Goal: Information Seeking & Learning: Learn about a topic

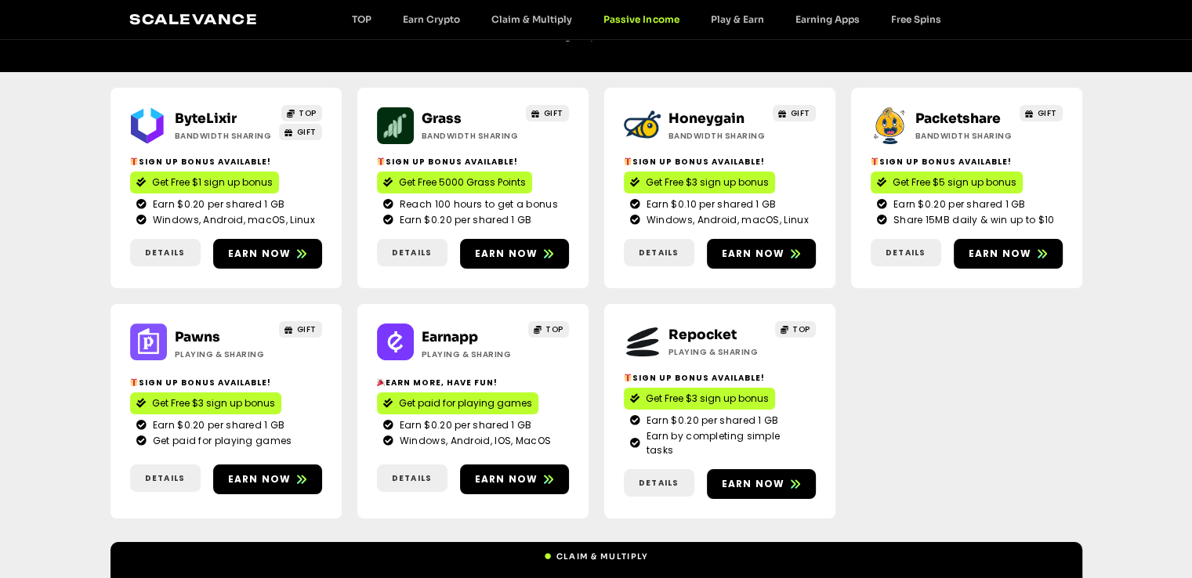
scroll to position [245, 0]
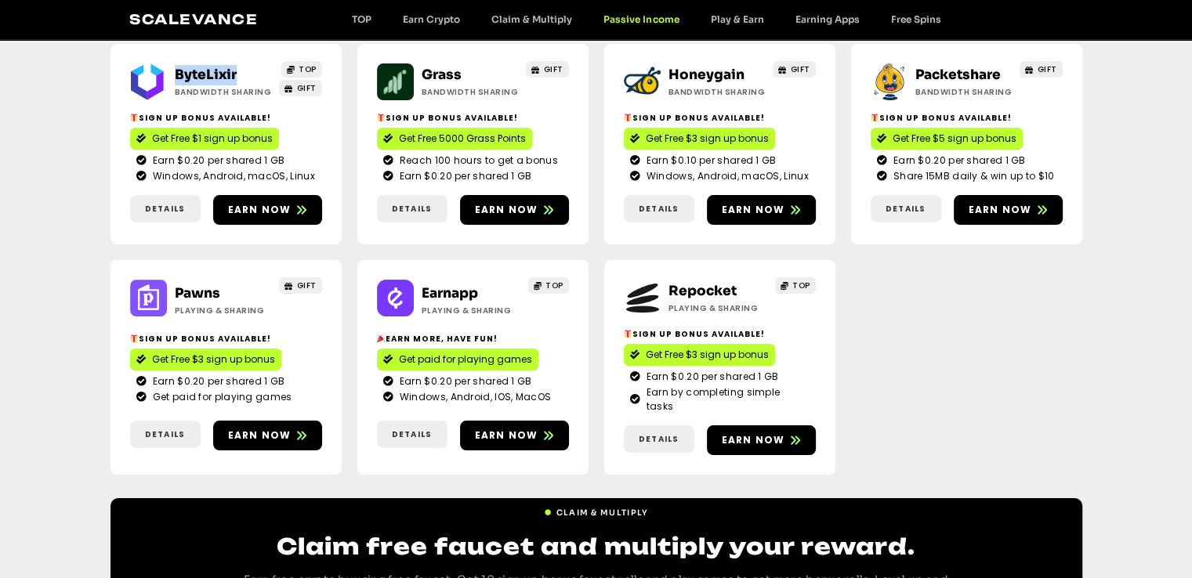
drag, startPoint x: 249, startPoint y: 64, endPoint x: 171, endPoint y: 75, distance: 79.1
click at [171, 75] on div "ByteLixir Bandwidth Sharing" at bounding box center [220, 82] width 106 height 34
click at [247, 204] on span "Earn now" at bounding box center [259, 210] width 63 height 14
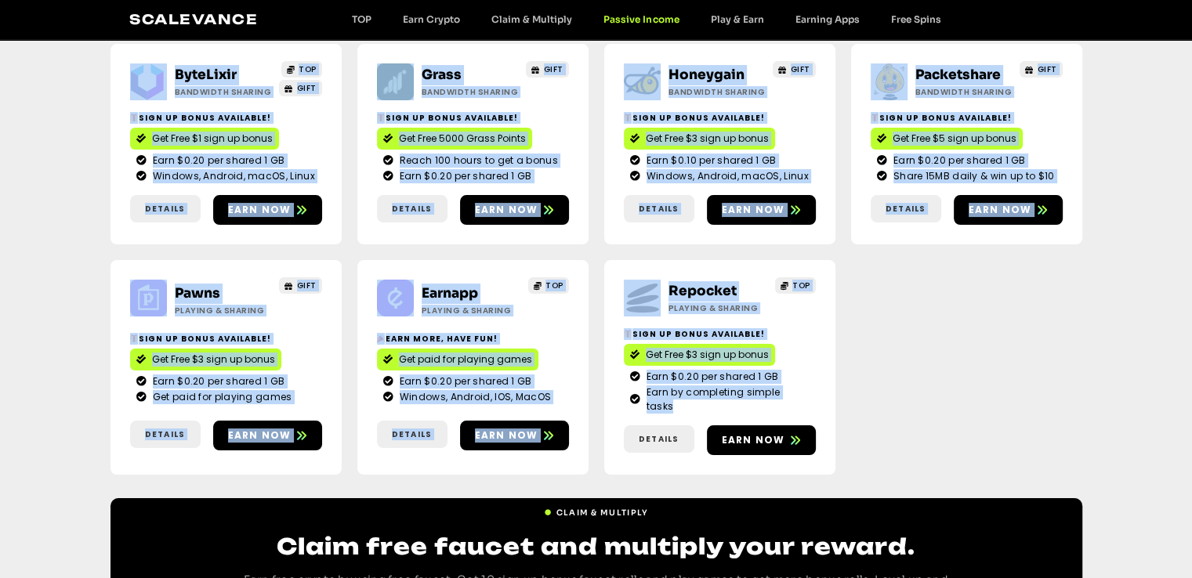
drag, startPoint x: 154, startPoint y: 47, endPoint x: 862, endPoint y: 383, distance: 783.2
click at [862, 383] on div "ByteLixir Bandwidth Sharing TOP GIFT Sign up bonus available! Get Free $1 sign …" at bounding box center [595, 263] width 971 height 470
copy div "ByteLixir Bandwidth Sharing TOP GIFT Sign up bonus available! Get Free $1 sign …"
click at [1054, 320] on div "ByteLixir Bandwidth Sharing TOP GIFT Sign up bonus available! Get Free $1 sign …" at bounding box center [595, 263] width 971 height 470
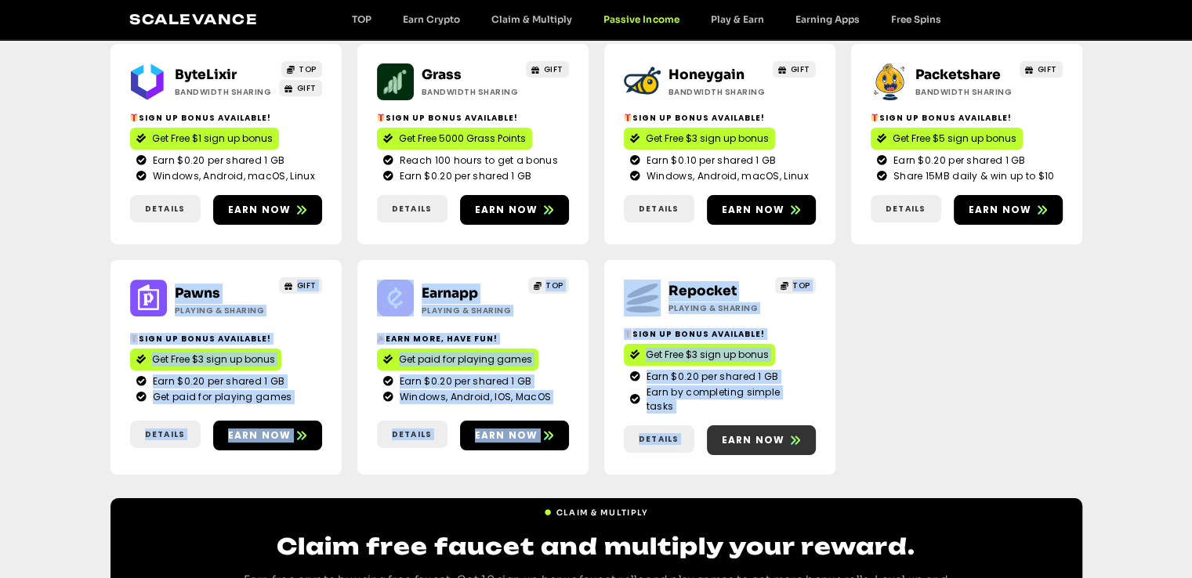
drag, startPoint x: 172, startPoint y: 267, endPoint x: 785, endPoint y: 425, distance: 633.3
click at [785, 425] on div "ByteLixir Bandwidth Sharing TOP GIFT Sign up bonus available! Get Free $1 sign …" at bounding box center [595, 263] width 971 height 470
copy div "Pawns Playing & Sharing GIFT Sign up bonus available! Get Free $3 sign up bonus…"
click at [238, 265] on div "Pawns Playing & Sharing GIFT Sign up bonus available! Get Free $3 sign up bonus…" at bounding box center [225, 367] width 231 height 215
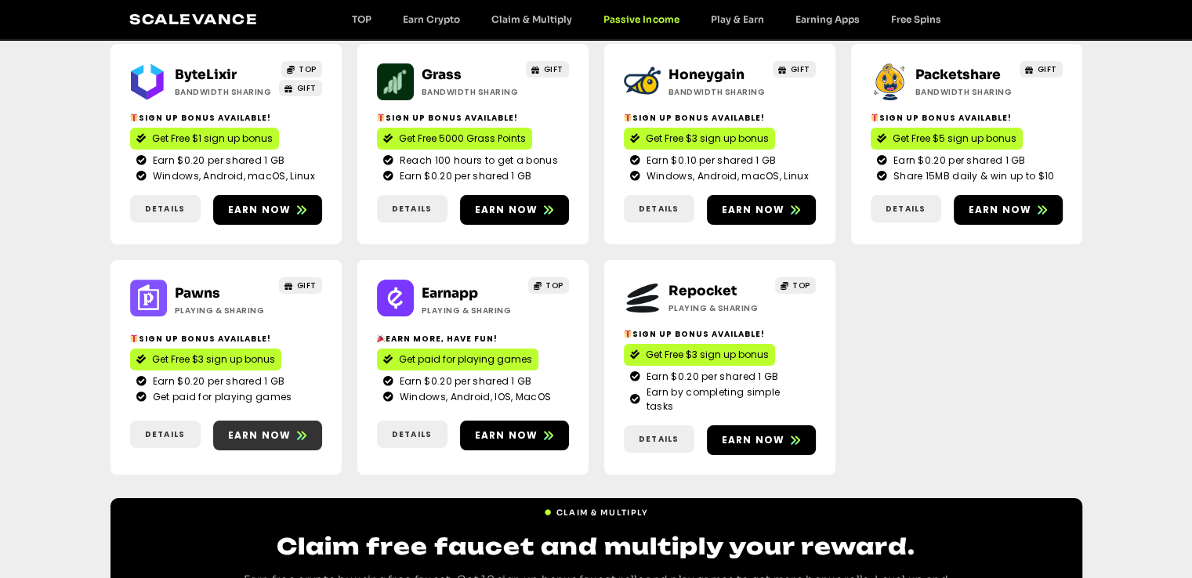
click at [253, 429] on span "Earn now" at bounding box center [259, 436] width 63 height 14
click at [470, 292] on link "Earnapp" at bounding box center [449, 293] width 56 height 16
